Goal: Information Seeking & Learning: Stay updated

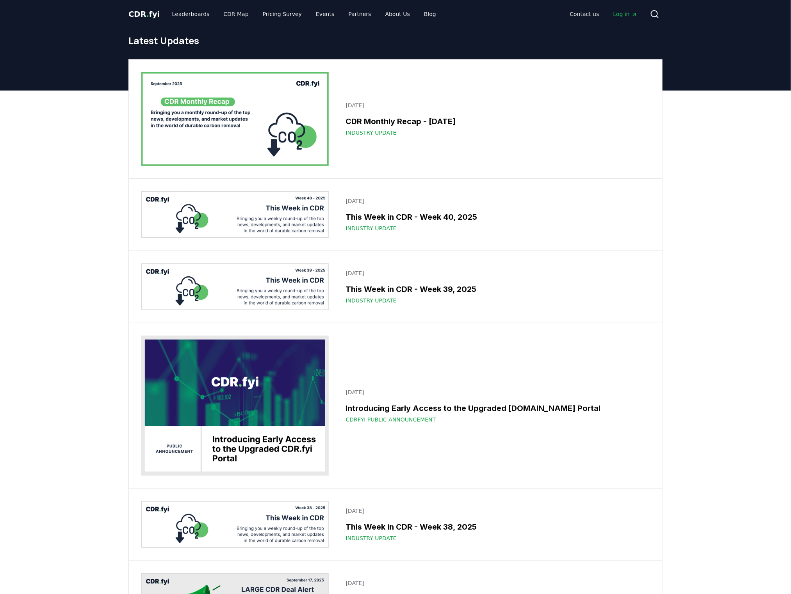
click at [301, 98] on img at bounding box center [234, 119] width 187 height 94
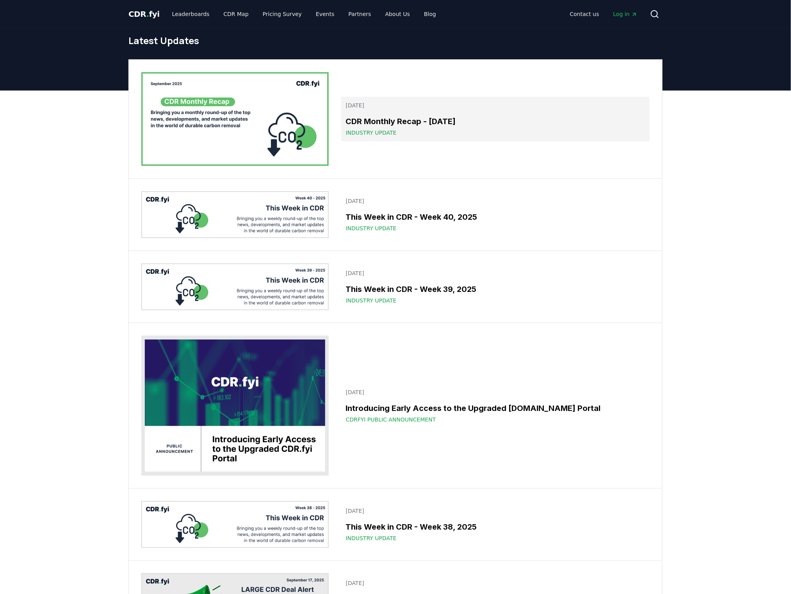
click at [367, 134] on span "Industry Update" at bounding box center [371, 133] width 51 height 8
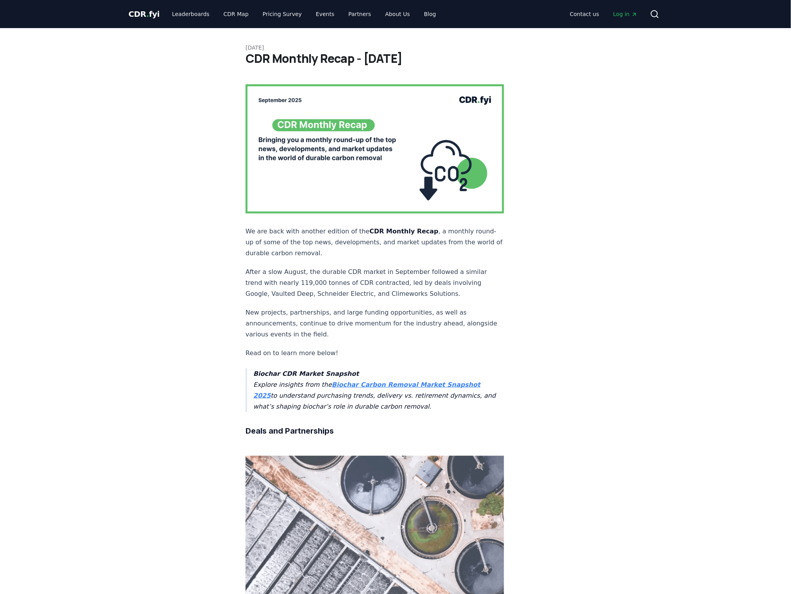
click at [324, 131] on img at bounding box center [375, 148] width 259 height 129
click at [475, 102] on img at bounding box center [375, 148] width 259 height 129
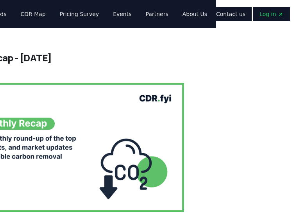
scroll to position [0, 90]
